Goal: Transaction & Acquisition: Purchase product/service

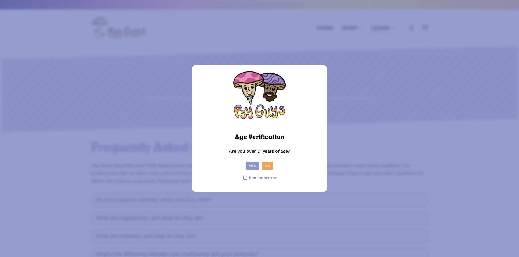
click at [256, 163] on button "Yes" at bounding box center [252, 166] width 13 height 8
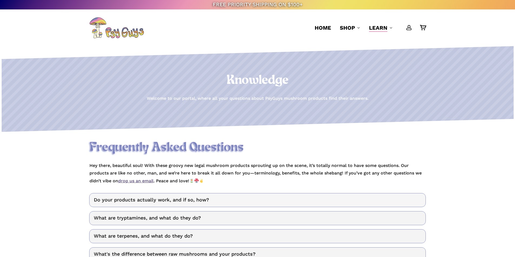
scroll to position [27, 0]
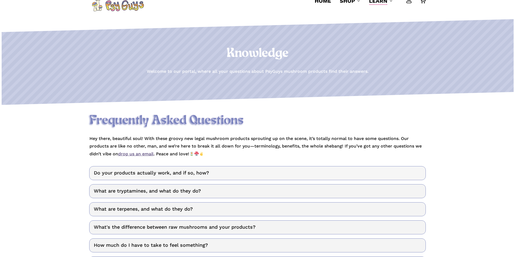
click at [182, 174] on link "Do your products actually work, and if so, how?" at bounding box center [257, 173] width 336 height 14
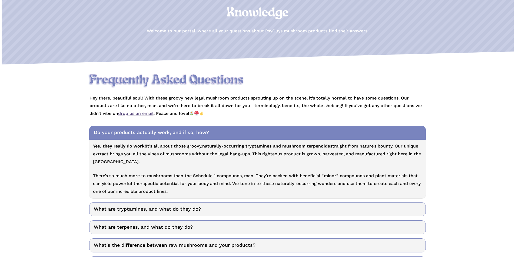
scroll to position [108, 0]
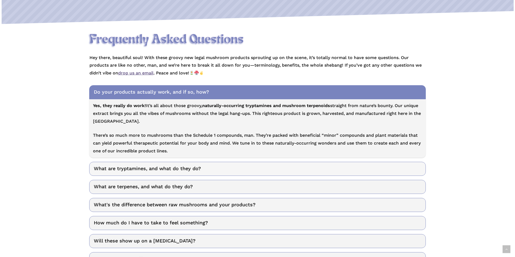
click at [175, 169] on link "What are tryptamines, and what do they do?" at bounding box center [257, 169] width 336 height 14
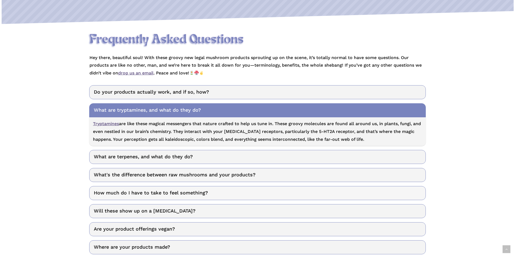
click at [170, 193] on link "How much do I have to take to feel something?" at bounding box center [257, 193] width 336 height 14
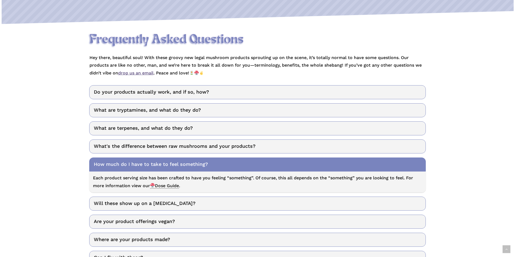
click at [170, 186] on span "Dose Guide" at bounding box center [164, 185] width 29 height 5
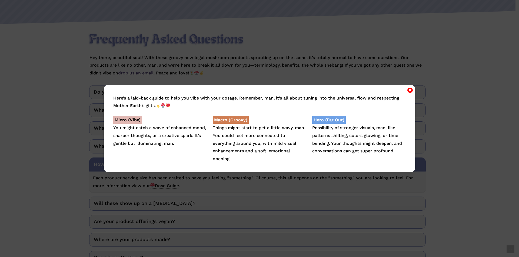
click at [409, 91] on icon "Close" at bounding box center [409, 90] width 5 height 6
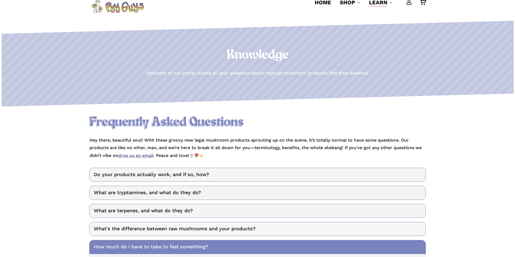
scroll to position [0, 0]
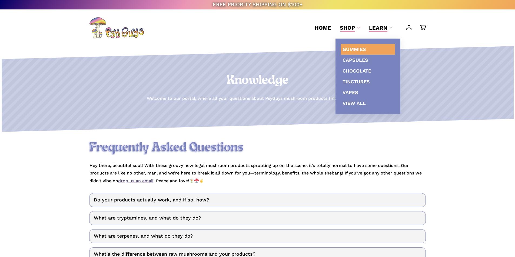
click at [347, 49] on span "Gummies" at bounding box center [354, 49] width 24 height 6
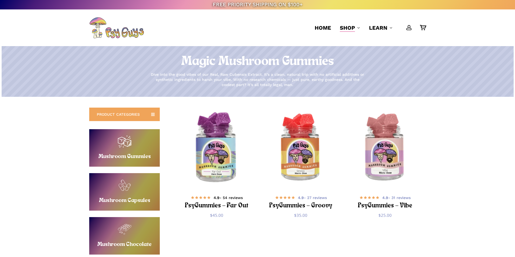
click at [210, 197] on span at bounding box center [200, 198] width 20 height 4
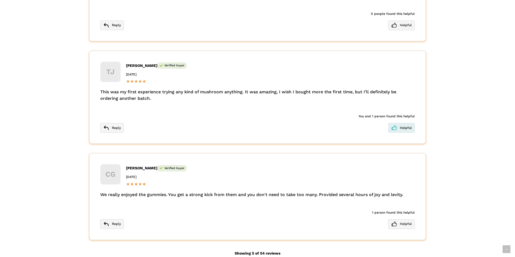
scroll to position [1432, 0]
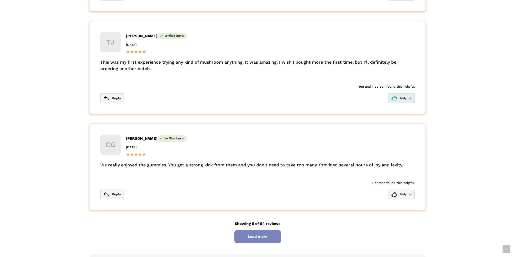
click at [250, 230] on span "Load more" at bounding box center [257, 236] width 46 height 13
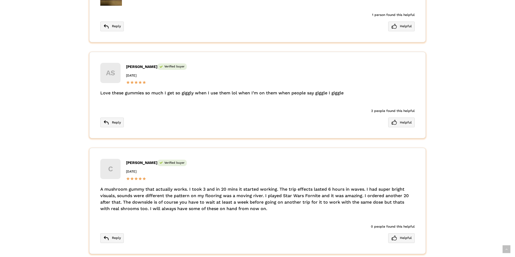
scroll to position [1972, 0]
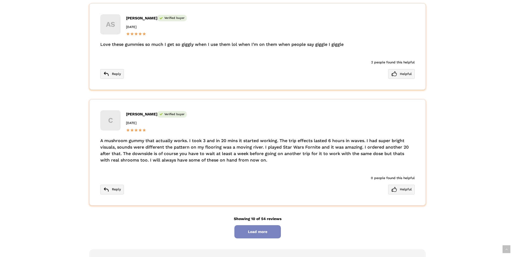
click at [243, 227] on span "Load more" at bounding box center [257, 232] width 46 height 13
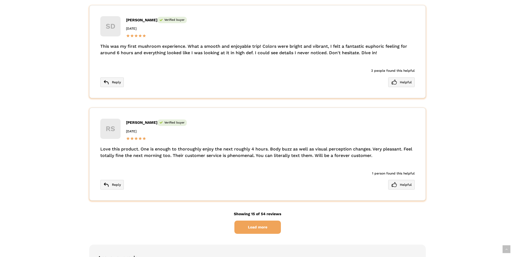
scroll to position [2432, 0]
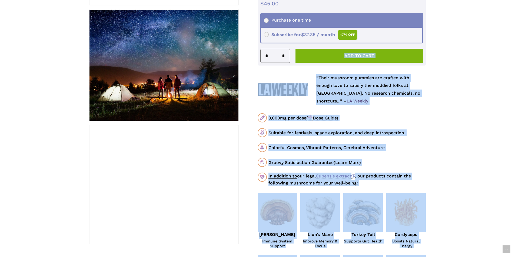
drag, startPoint x: 492, startPoint y: 64, endPoint x: 496, endPoint y: -24, distance: 87.6
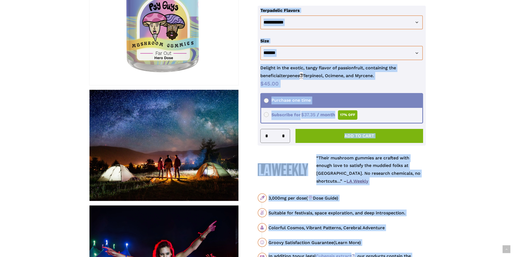
scroll to position [102, 0]
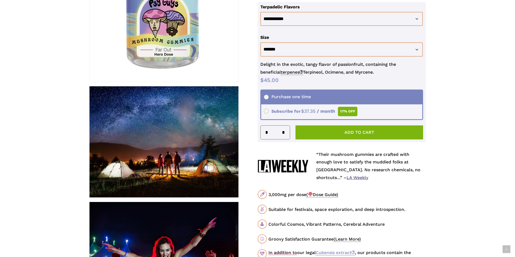
scroll to position [237, 0]
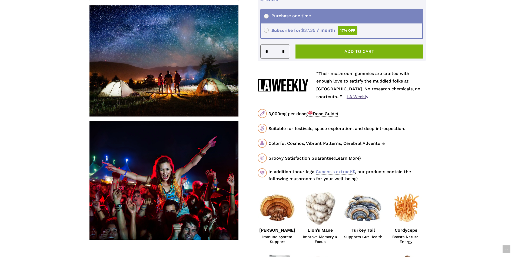
click at [329, 113] on span "( Dose Guide)" at bounding box center [322, 113] width 32 height 5
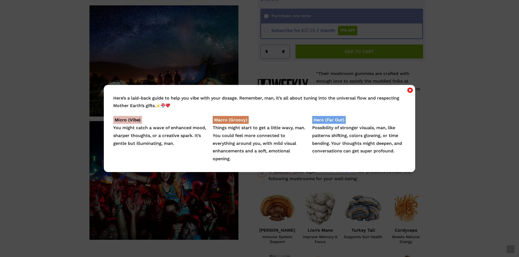
click at [407, 91] on icon "Close" at bounding box center [409, 90] width 5 height 6
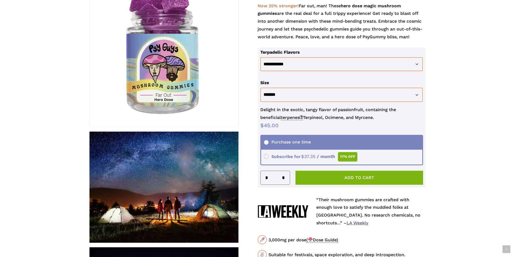
scroll to position [0, 0]
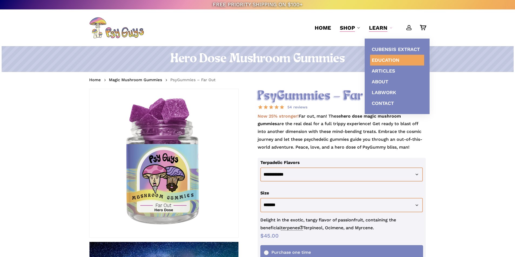
click at [382, 62] on span "Education" at bounding box center [386, 60] width 28 height 6
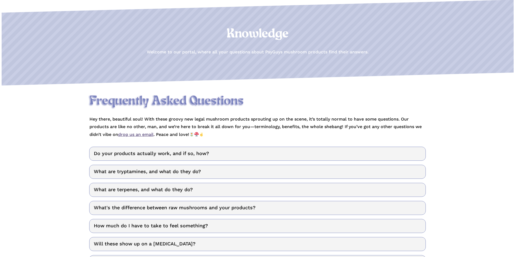
scroll to position [108, 0]
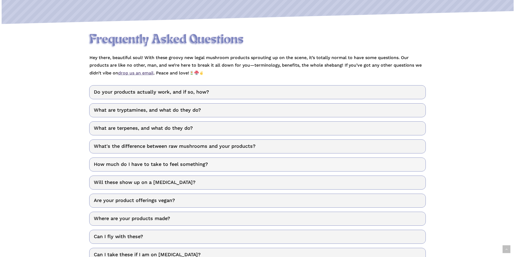
click at [263, 165] on link "How much do I have to take to feel something?" at bounding box center [257, 165] width 336 height 14
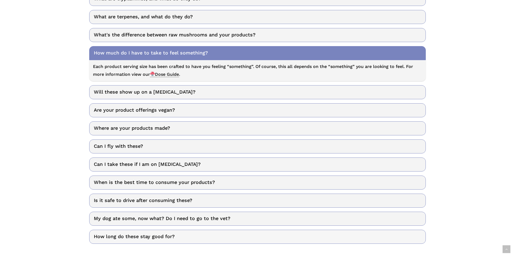
scroll to position [270, 0]
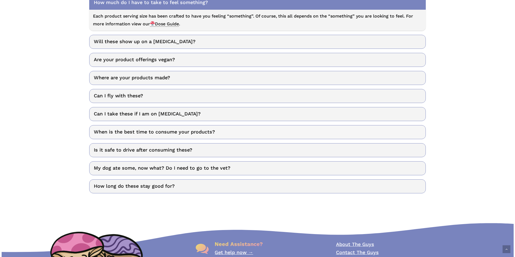
click at [232, 132] on link "When is the best time to consume your products?" at bounding box center [257, 132] width 336 height 14
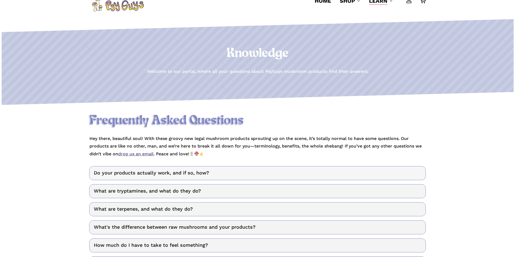
scroll to position [0, 0]
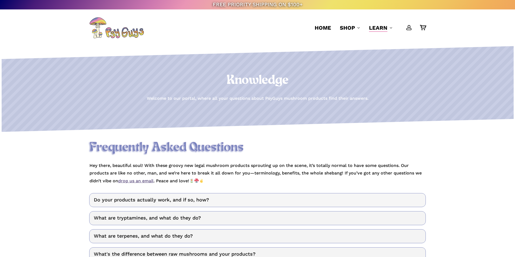
click at [213, 197] on link "Do your products actually work, and if so, how?" at bounding box center [257, 200] width 336 height 14
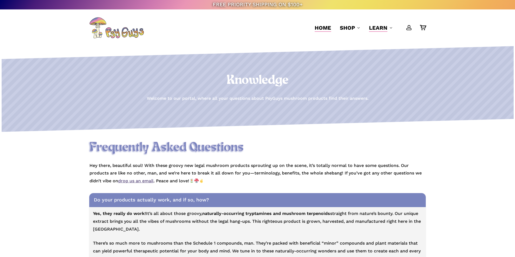
click at [320, 28] on span "Home" at bounding box center [322, 28] width 16 height 6
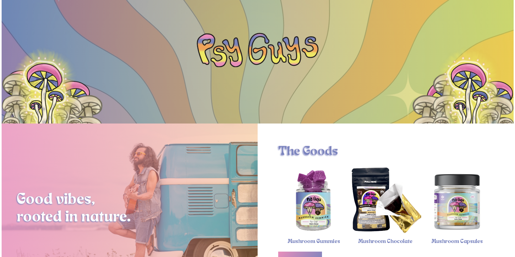
scroll to position [216, 0]
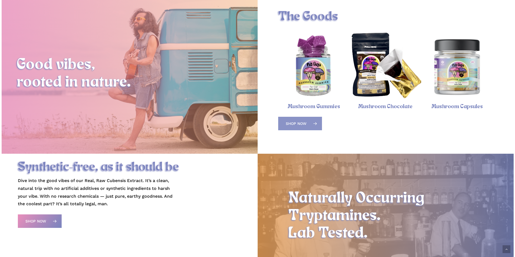
click at [298, 125] on span "Shop Now" at bounding box center [296, 123] width 21 height 5
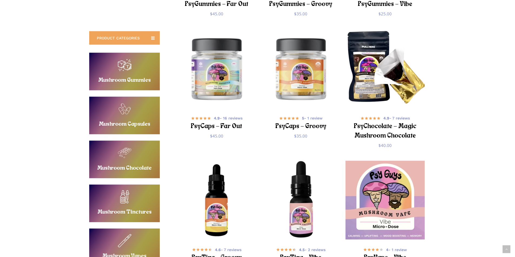
scroll to position [158, 0]
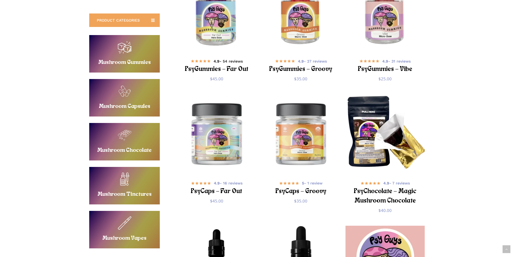
click at [202, 70] on h2 "PsyGummies – Far Out" at bounding box center [217, 70] width 66 height 10
